Goal: Task Accomplishment & Management: Manage account settings

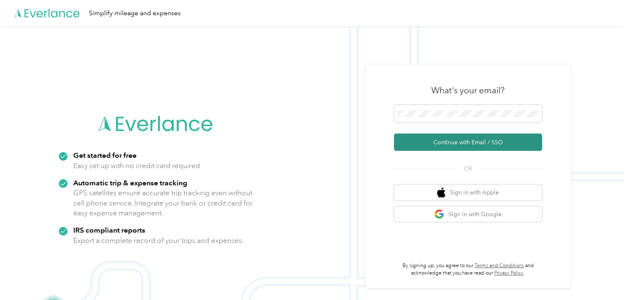
click at [490, 137] on button "Continue with Email / SSO" at bounding box center [468, 142] width 148 height 17
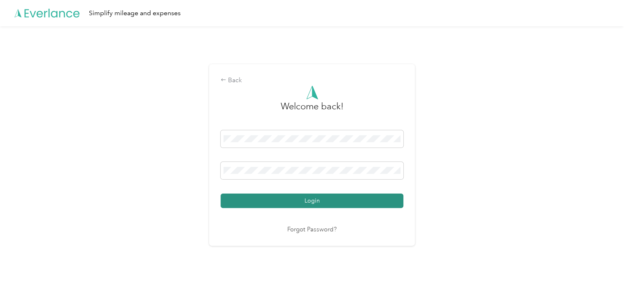
click at [367, 198] on button "Login" at bounding box center [311, 201] width 183 height 14
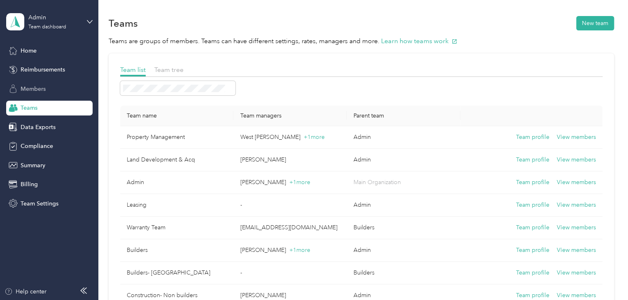
click at [58, 85] on div "Members" at bounding box center [49, 88] width 86 height 15
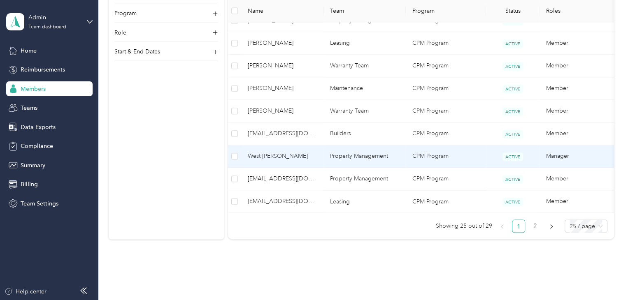
scroll to position [594, 0]
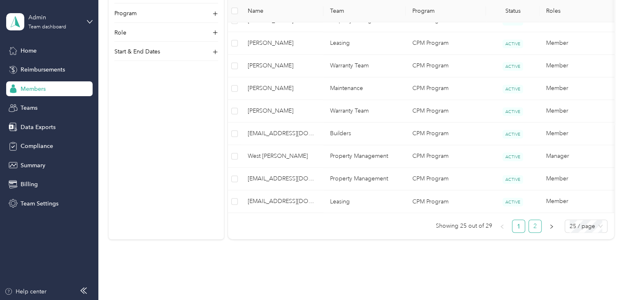
click at [537, 229] on link "2" at bounding box center [535, 226] width 12 height 12
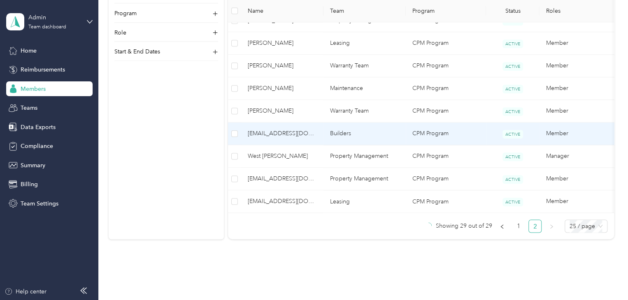
scroll to position [156, 0]
